Goal: Information Seeking & Learning: Understand process/instructions

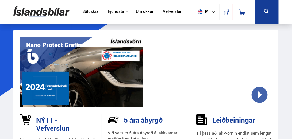
click at [258, 95] on div at bounding box center [210, 72] width 123 height 70
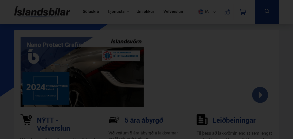
click at [14, 113] on div at bounding box center [146, 69] width 293 height 139
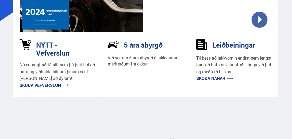
scroll to position [76, 0]
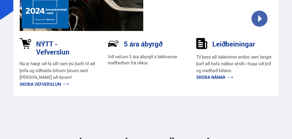
click at [42, 50] on h3 "NÝTT - Vefverslun" at bounding box center [62, 48] width 52 height 16
click at [53, 85] on link "Skoða vefverslun" at bounding box center [44, 84] width 49 height 6
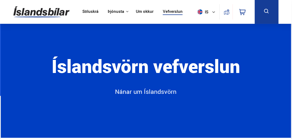
click at [214, 12] on icon at bounding box center [213, 11] width 3 height 3
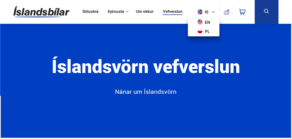
click at [260, 50] on section "Íslandsvörn vefverslun Nánar um Íslandsvörn" at bounding box center [146, 81] width 290 height 114
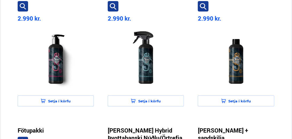
scroll to position [418, 0]
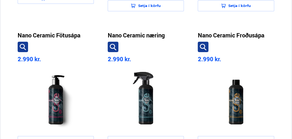
drag, startPoint x: 6, startPoint y: 74, endPoint x: 280, endPoint y: 30, distance: 277.4
click at [280, 30] on div "Þurrkhandklæði örtrefja 4.490 kr. Setja í körfu Felguvörn Rim Blades 29.990 kr.…" at bounding box center [146, 14] width 274 height 560
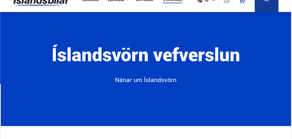
scroll to position [0, 0]
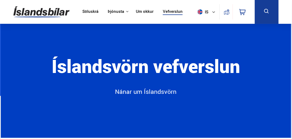
click at [145, 95] on link "Nánar um Íslandsvörn" at bounding box center [145, 94] width 159 height 14
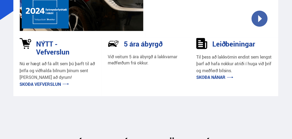
click at [205, 76] on link "Skoða nánar" at bounding box center [214, 77] width 37 height 6
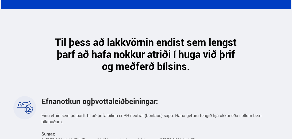
scroll to position [153, 0]
